Goal: Task Accomplishment & Management: Use online tool/utility

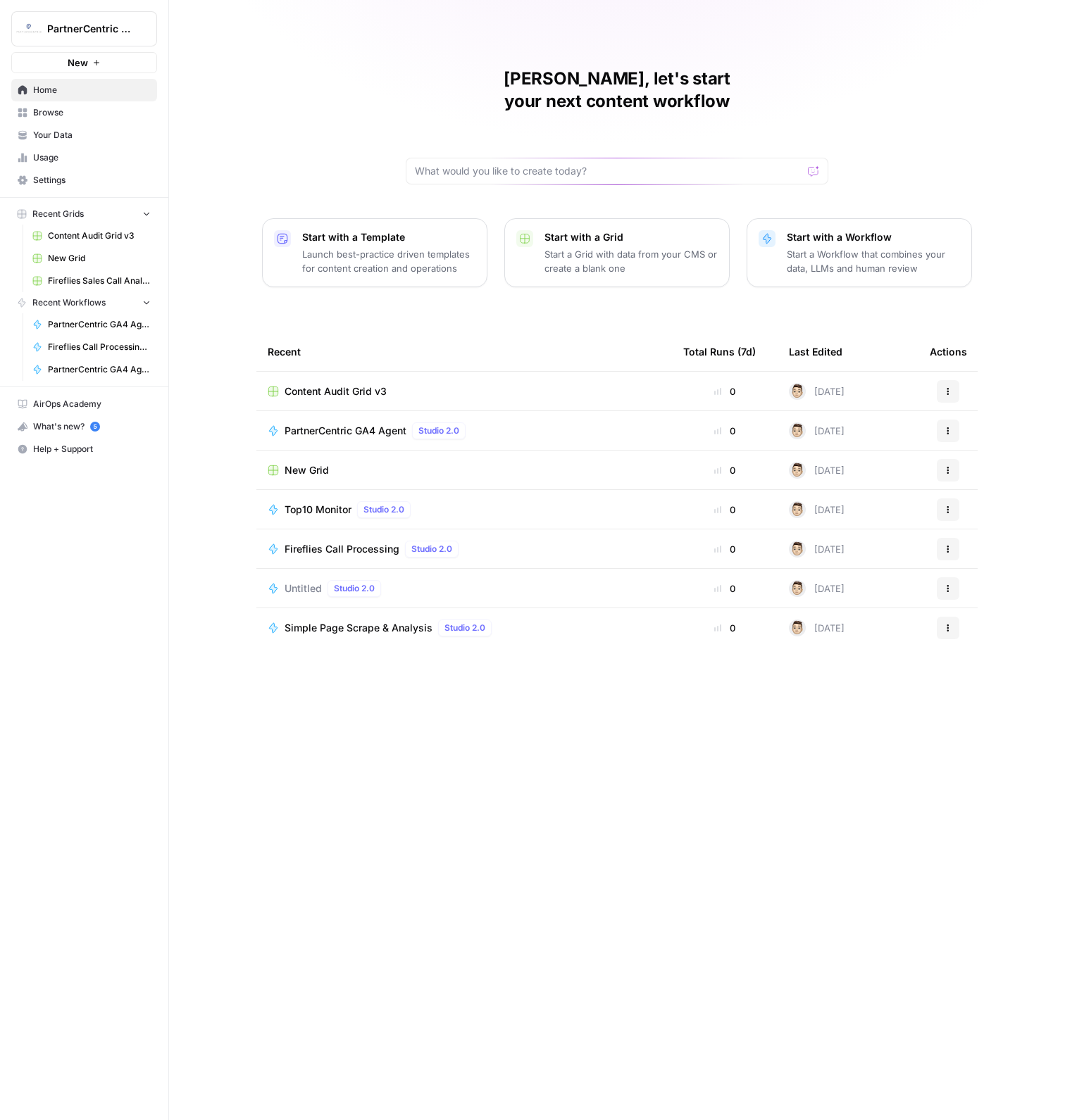
click at [82, 238] on span "Content Audit Grid v3" at bounding box center [99, 236] width 103 height 13
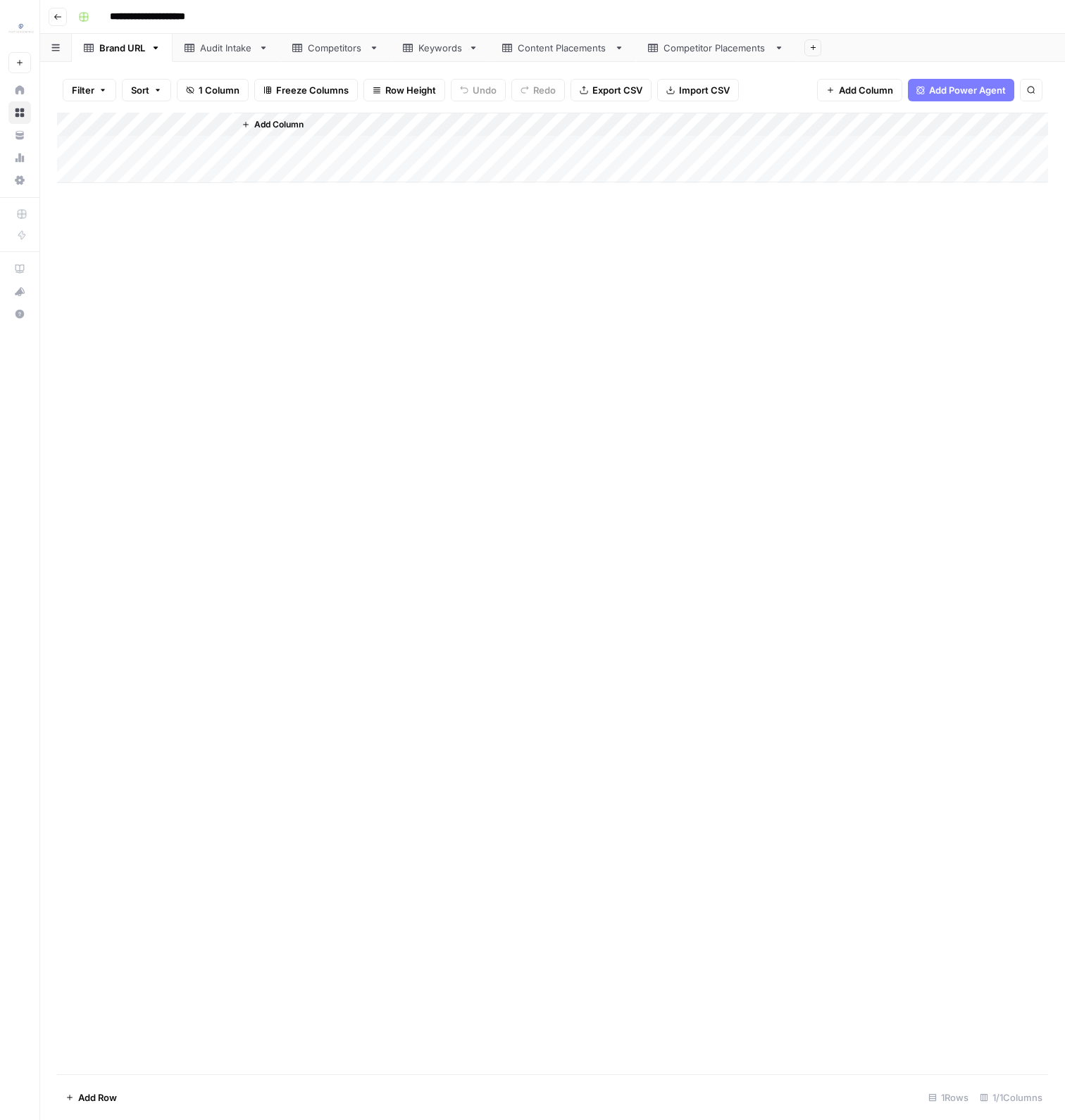
click at [301, 50] on icon at bounding box center [297, 48] width 10 height 10
click at [404, 55] on link "Keywords" at bounding box center [441, 48] width 99 height 28
click at [240, 146] on div "Add Column" at bounding box center [552, 268] width 991 height 310
click at [235, 380] on div "Add Column" at bounding box center [552, 268] width 991 height 310
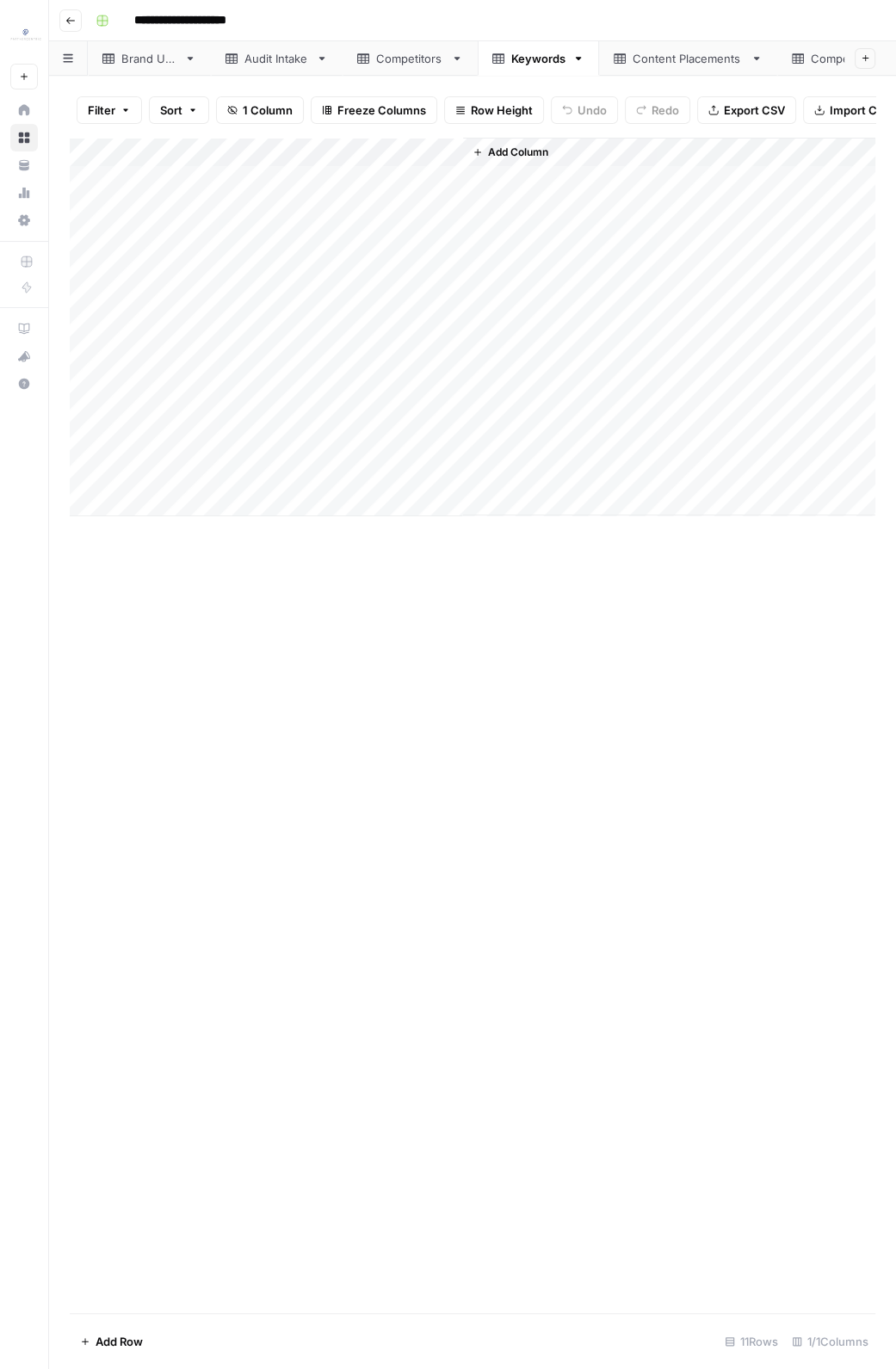
click at [382, 652] on div "Add Column" at bounding box center [472, 725] width 806 height 1176
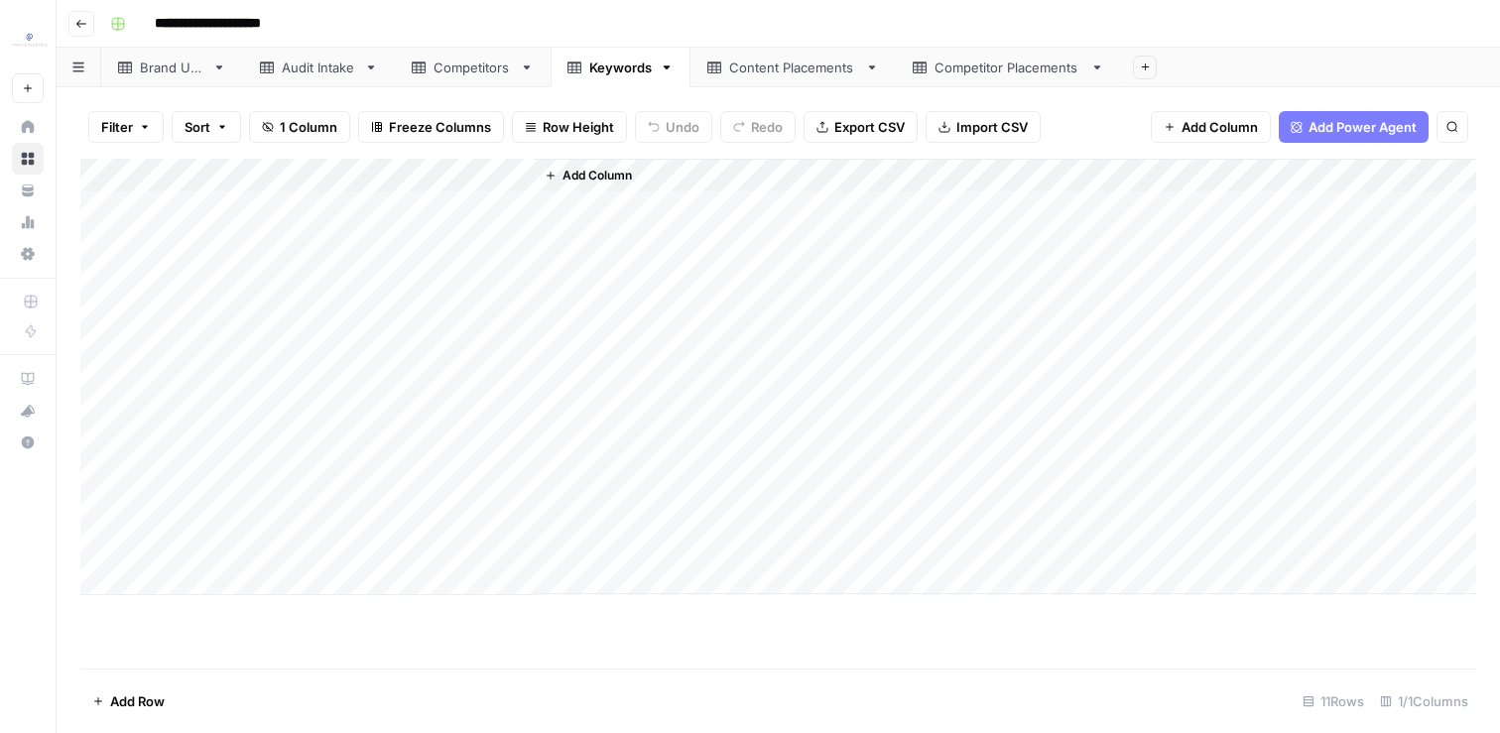
click at [501, 71] on div "Competitors" at bounding box center [473, 68] width 78 height 20
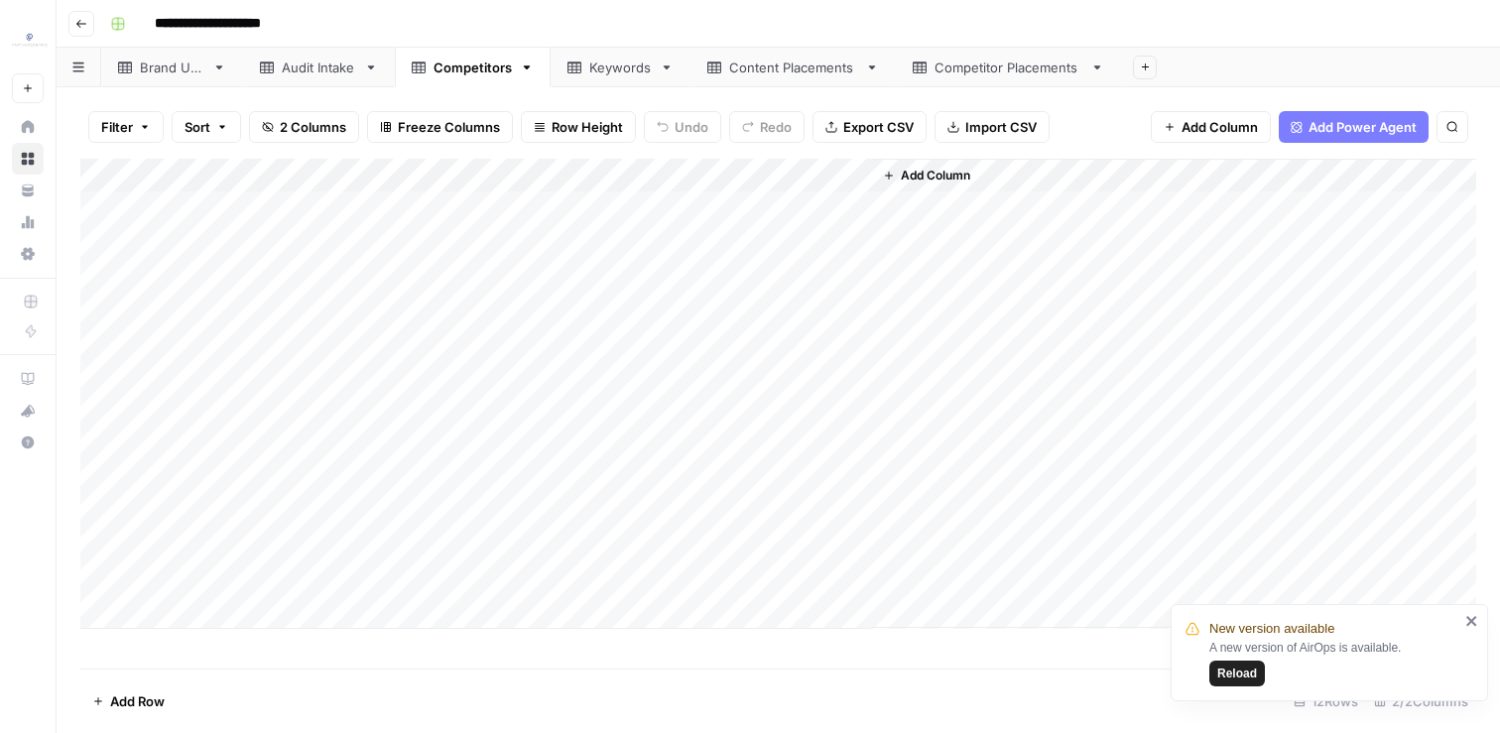
click at [1477, 625] on icon "close" at bounding box center [1472, 621] width 14 height 16
click at [228, 194] on div "Add Column" at bounding box center [778, 394] width 1396 height 470
click at [393, 584] on div "Add Column" at bounding box center [778, 394] width 1396 height 470
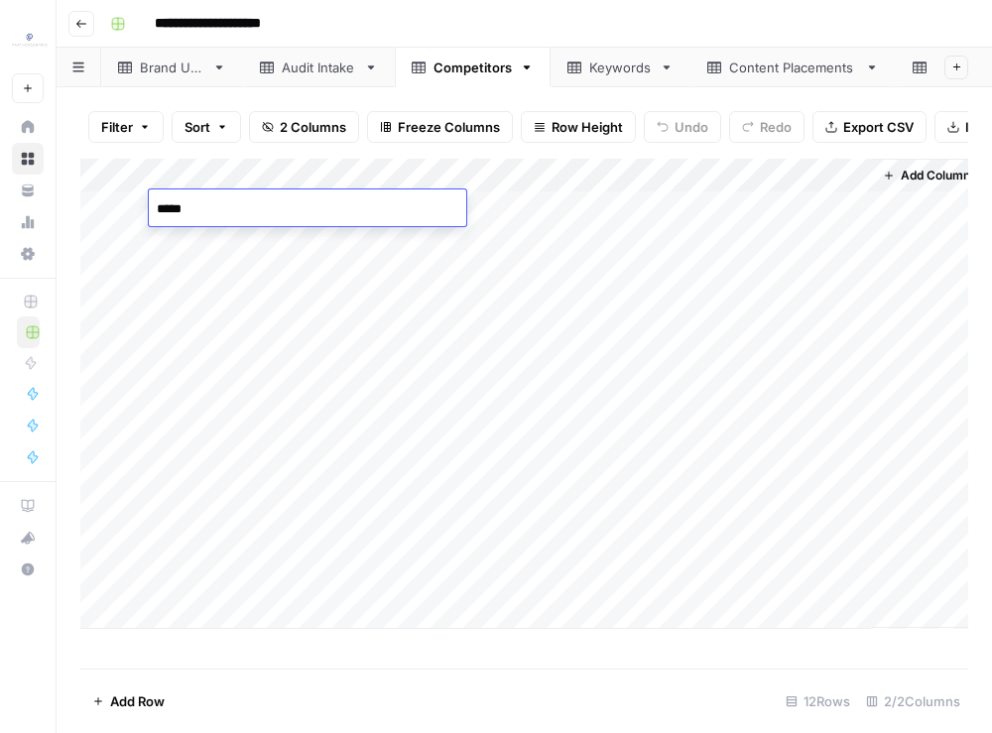
type textarea "*"
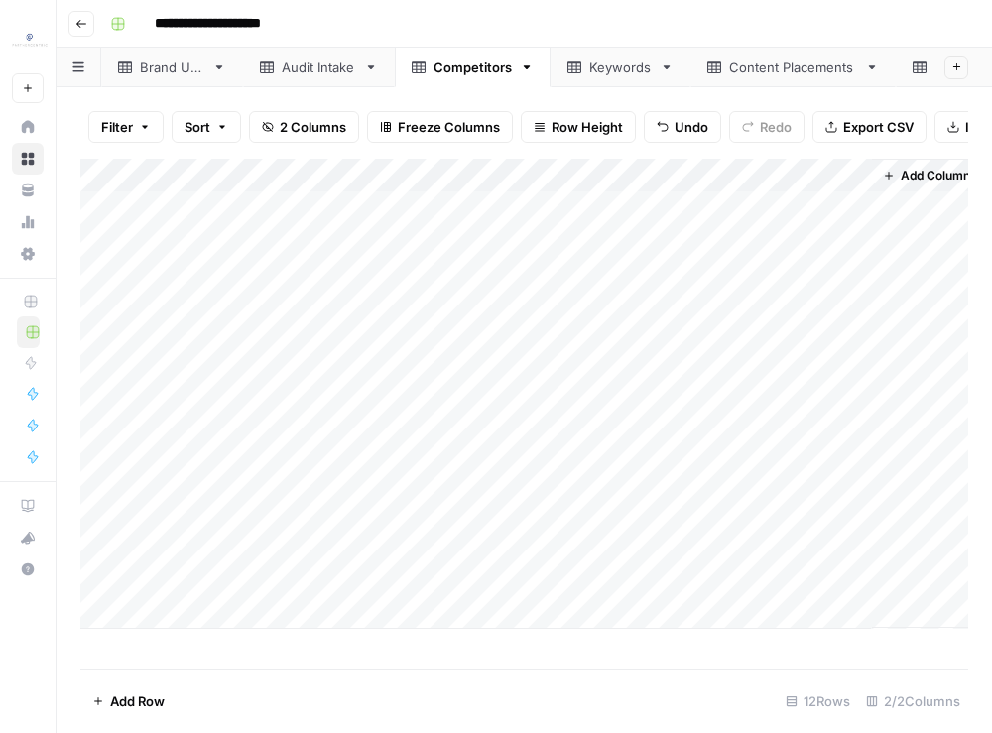
click at [659, 699] on footer "Add Row 12 Rows 2/2 Columns" at bounding box center [524, 701] width 888 height 64
